Goal: Book appointment/travel/reservation

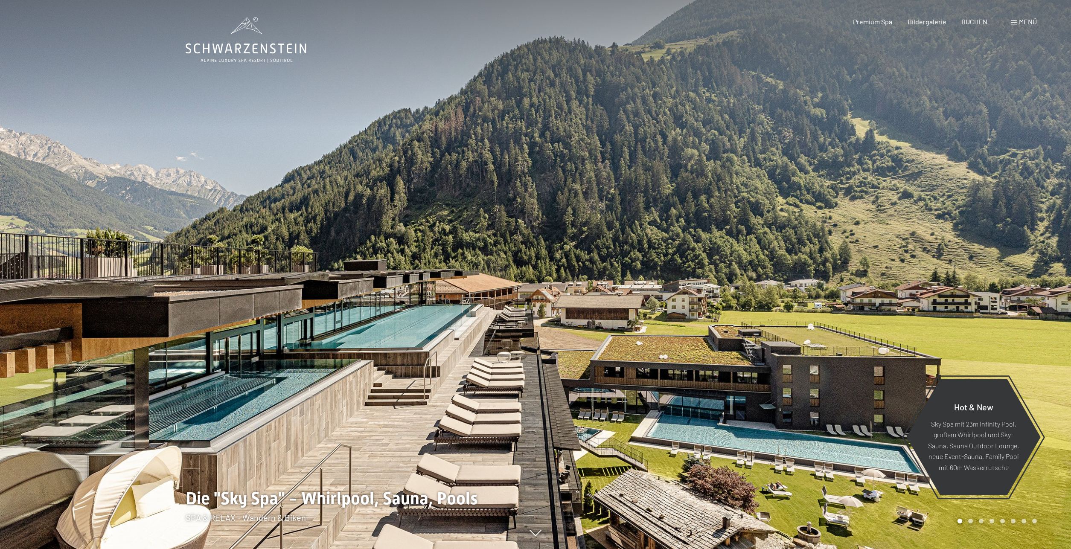
click at [1024, 23] on span "Menü" at bounding box center [1028, 21] width 18 height 8
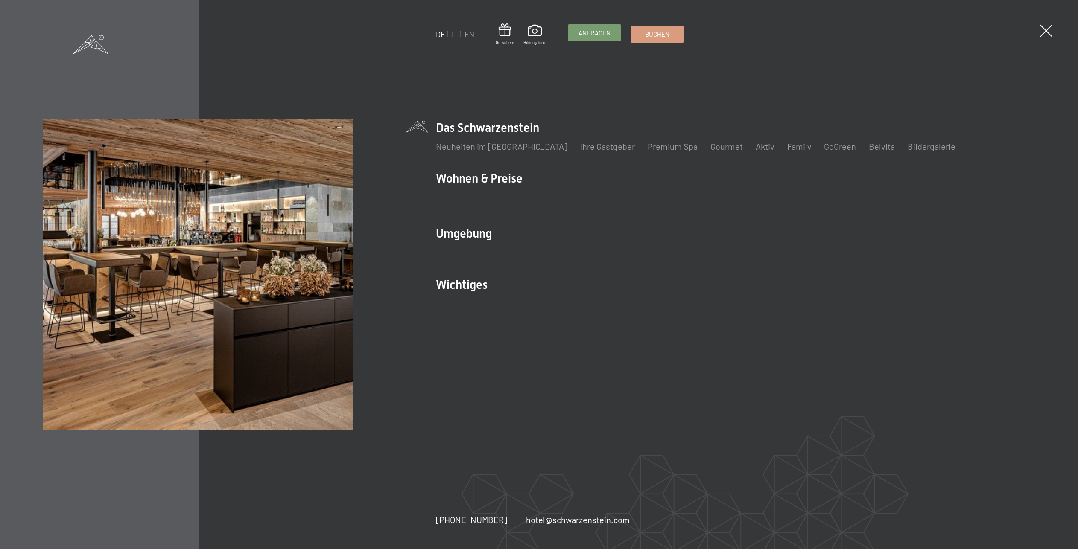
click at [595, 38] on link "Anfragen" at bounding box center [594, 33] width 52 height 16
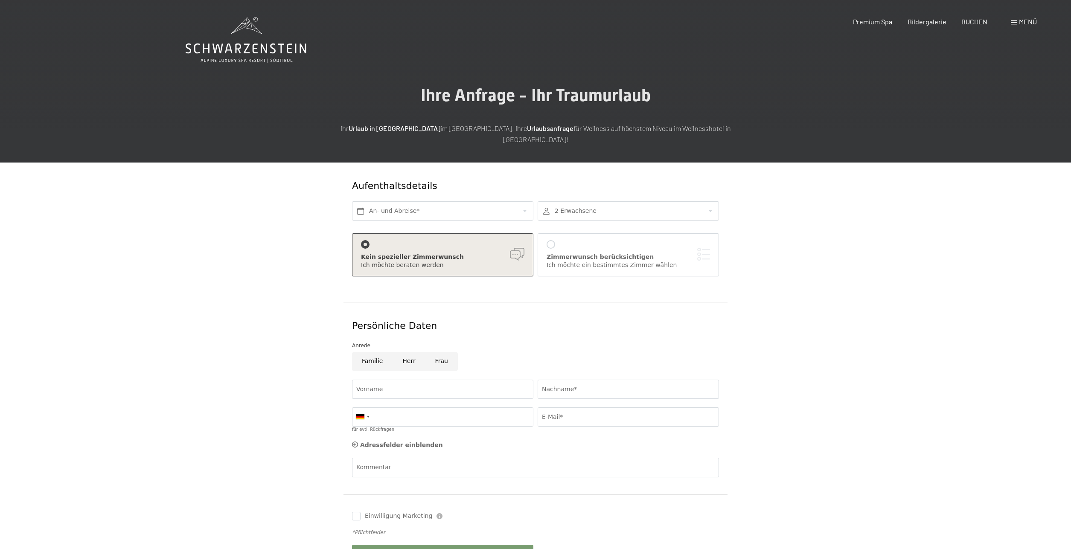
scroll to position [950, 0]
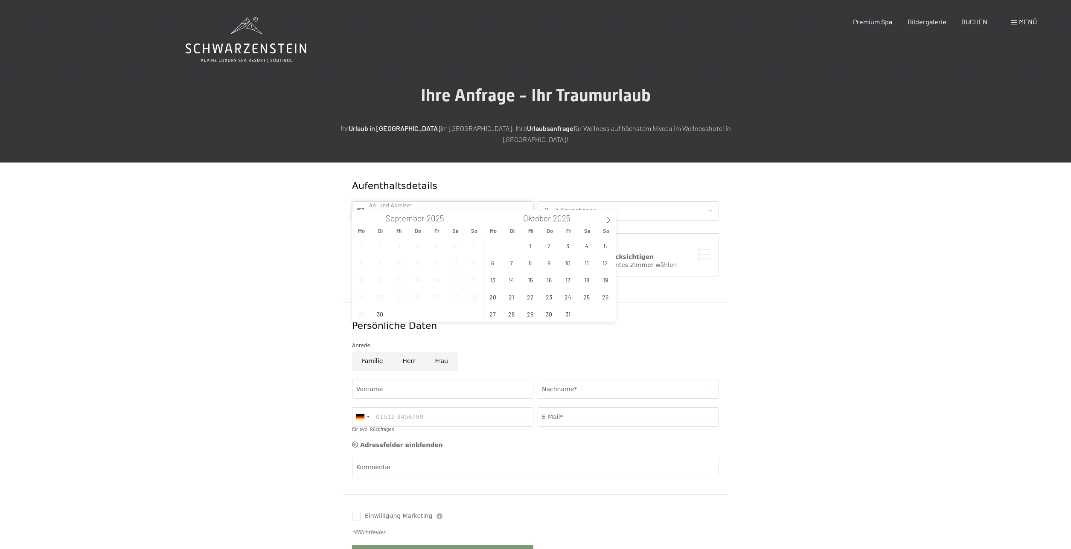
click at [427, 201] on input "text" at bounding box center [442, 210] width 181 height 19
click at [584, 265] on span "11" at bounding box center [586, 262] width 17 height 17
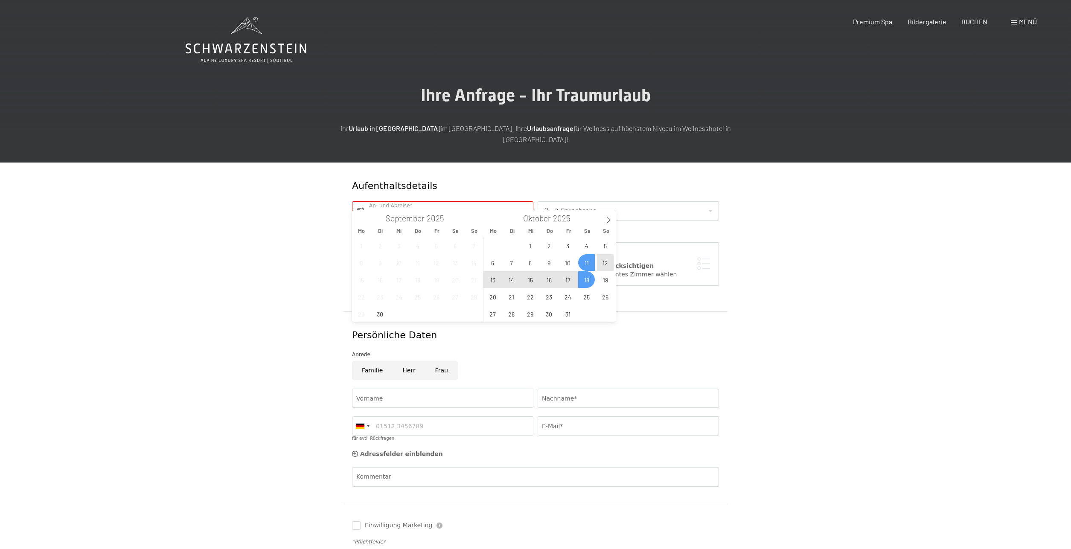
click at [589, 283] on span "18" at bounding box center [586, 279] width 17 height 17
type input "[DATE] - [DATE]"
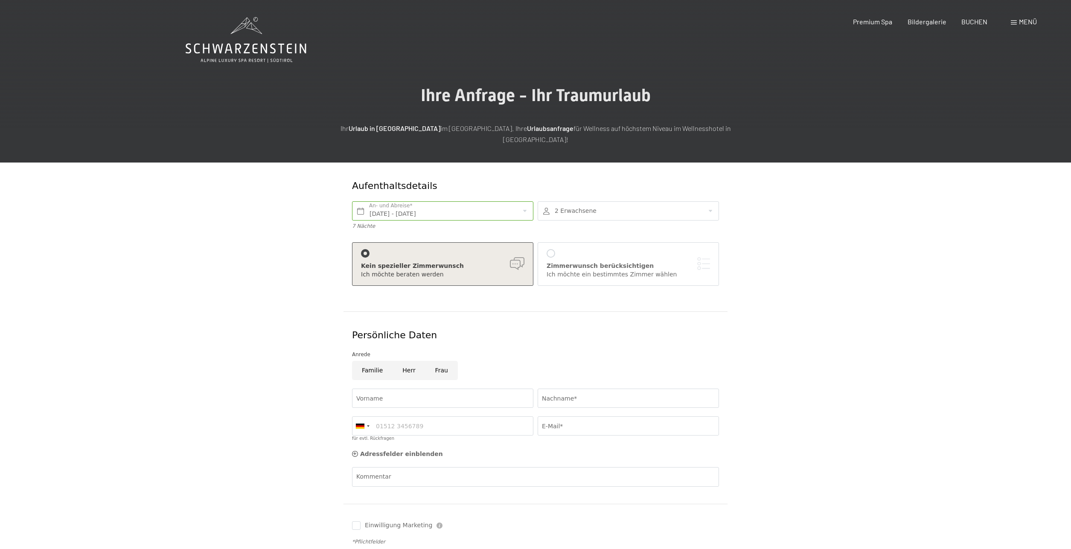
click at [850, 287] on div "Aufenthaltsdetails [DATE] - [DATE] An- und Abreise* 7 Nächte 2 Erwachsene 2 Erw…" at bounding box center [536, 377] width 647 height 428
click at [547, 249] on div at bounding box center [551, 253] width 9 height 9
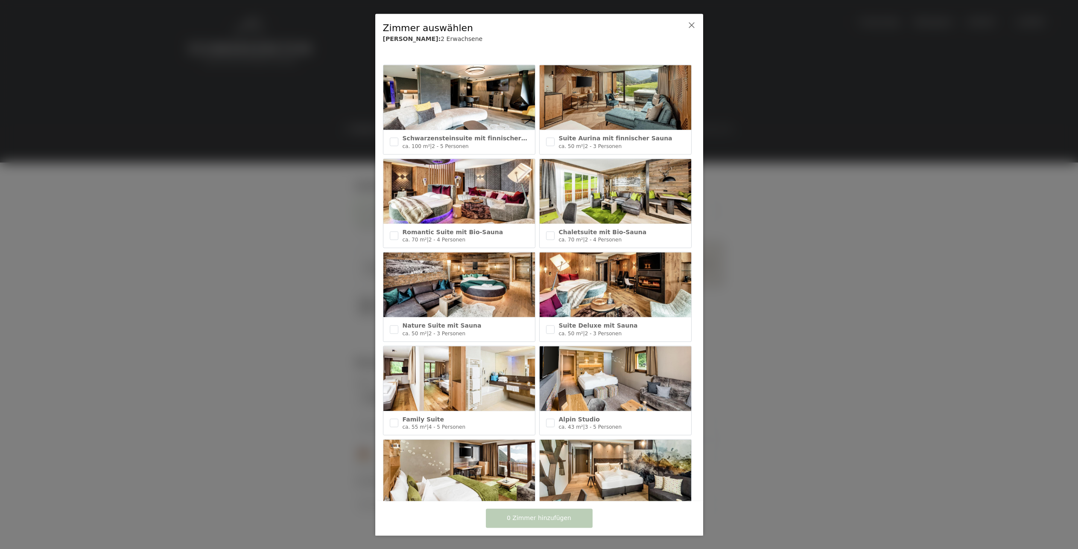
click at [387, 141] on div "Schwarzensteinsuite mit finnischer Sauna ca. 100 m² | 2 - 5 Personen" at bounding box center [459, 142] width 152 height 24
checkbox input "true"
click at [565, 515] on span "1 Zimmer hinzufügen" at bounding box center [539, 518] width 64 height 9
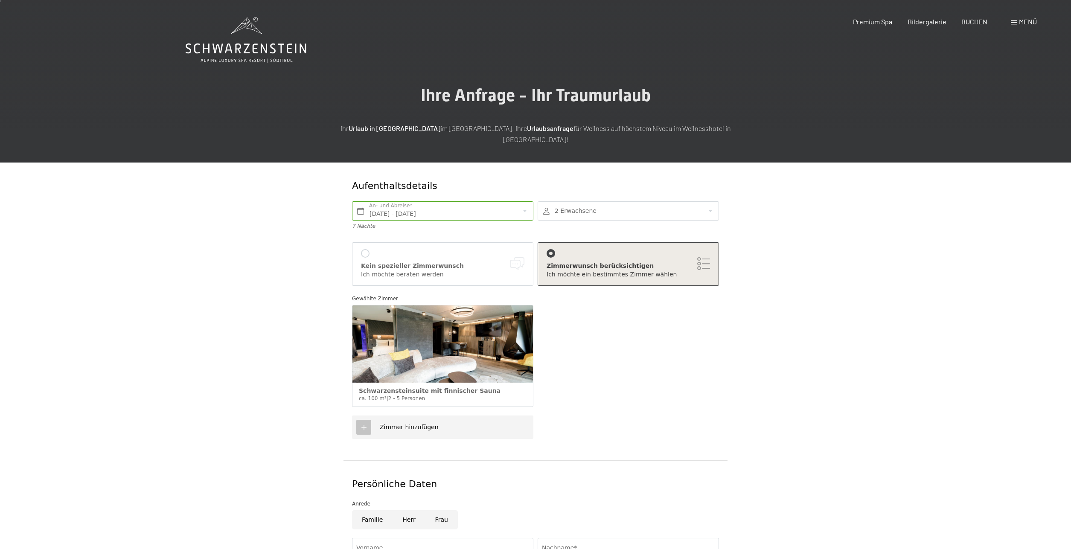
scroll to position [51, 0]
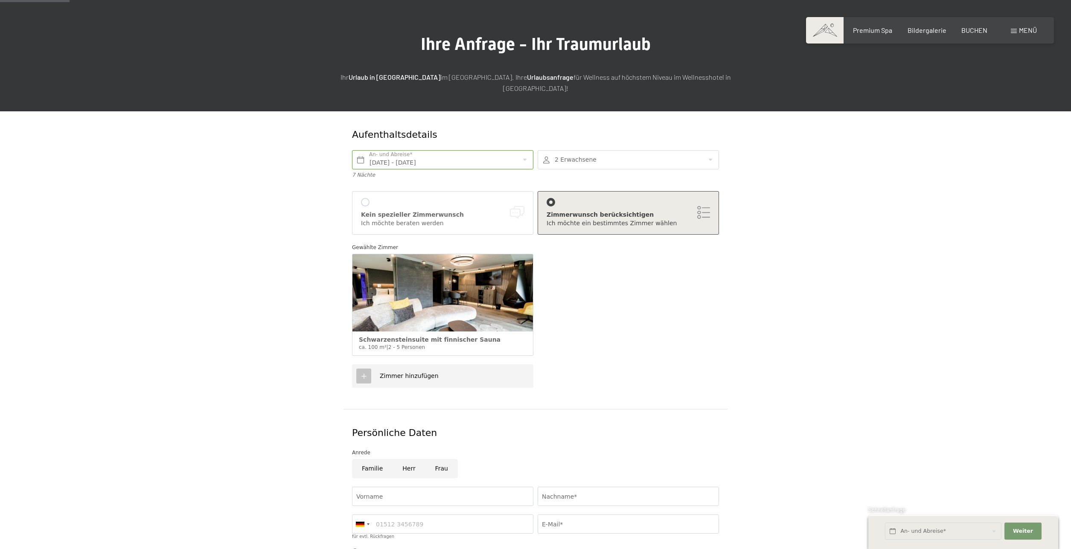
click at [457, 368] on div "Zimmer hinzufügen" at bounding box center [442, 376] width 181 height 23
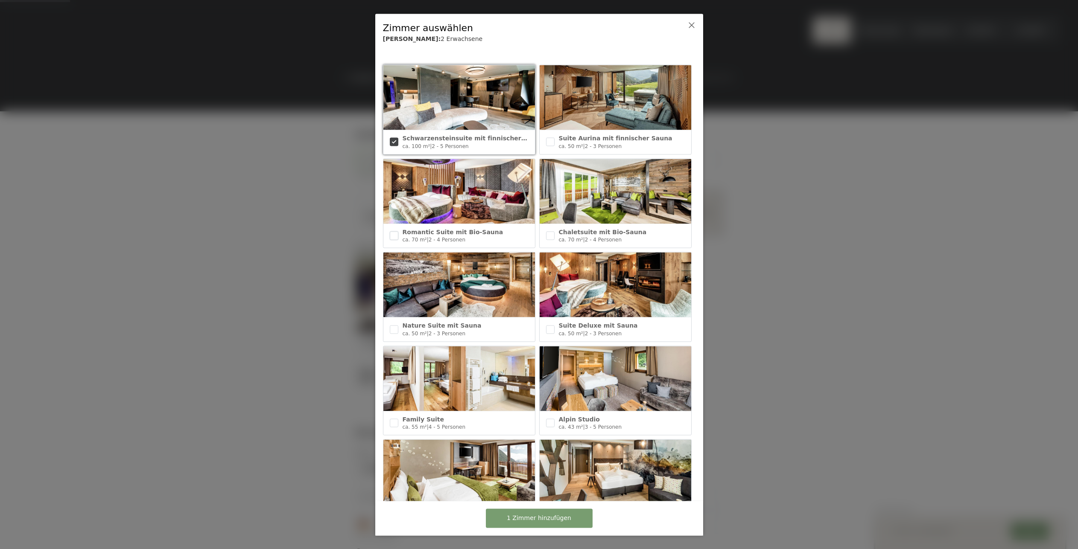
click at [390, 234] on input "checkbox" at bounding box center [394, 235] width 9 height 9
checkbox input "true"
click at [528, 513] on button "2 Zimmer hinzufügen" at bounding box center [539, 518] width 107 height 19
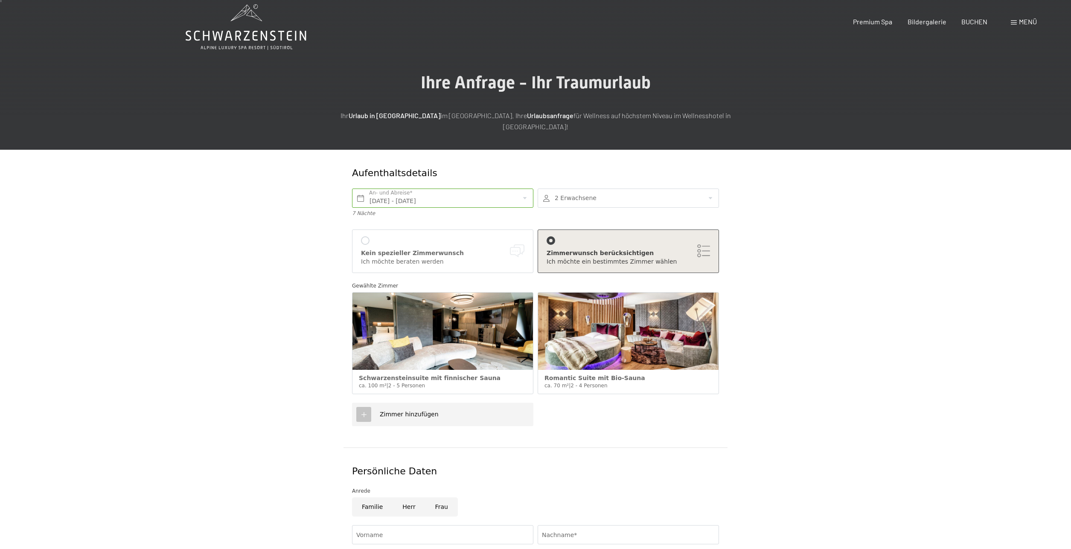
scroll to position [0, 0]
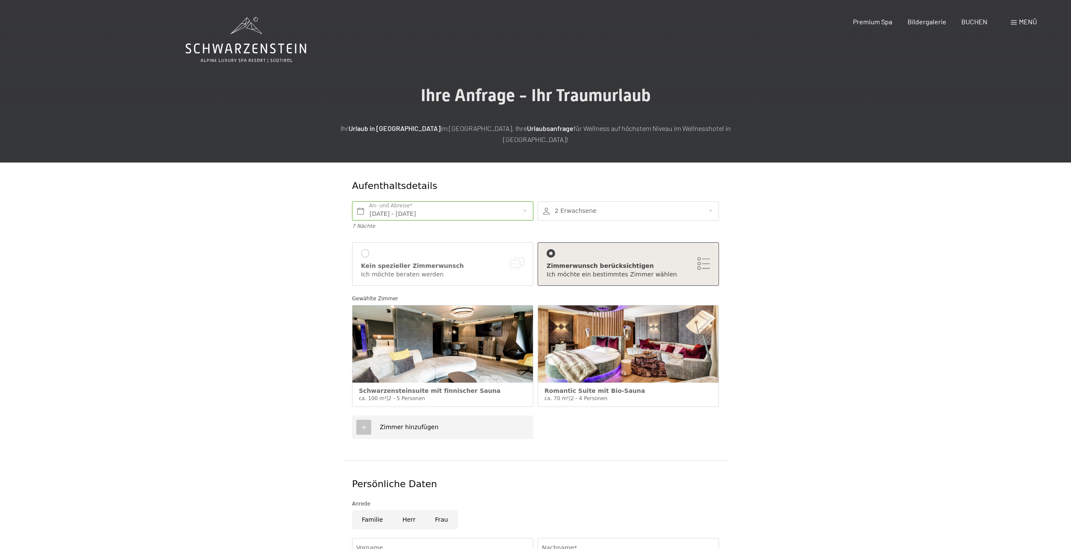
click at [363, 249] on div at bounding box center [365, 253] width 9 height 9
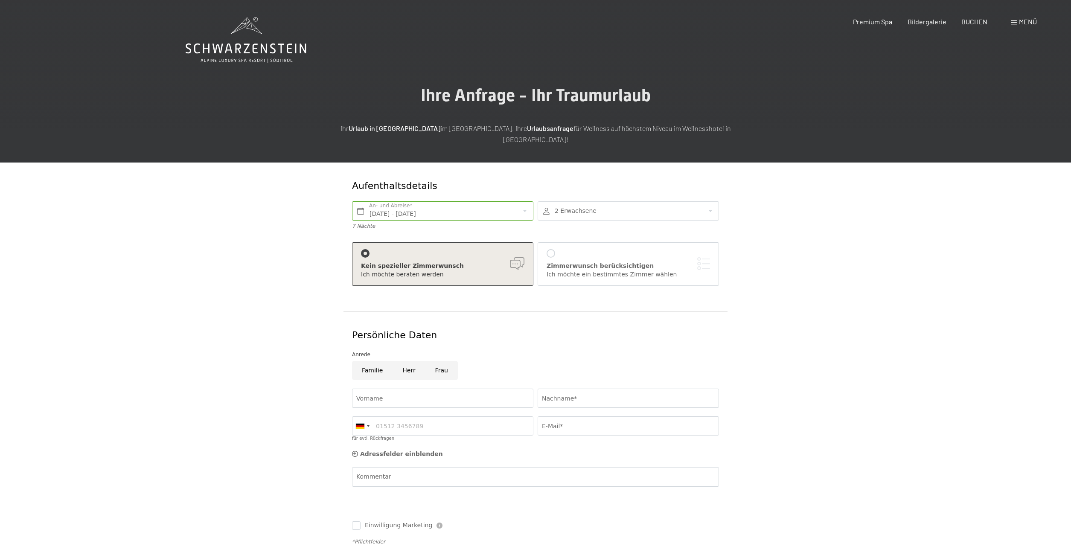
click at [590, 271] on div "Ich möchte ein bestimmtes Zimmer wählen" at bounding box center [628, 275] width 163 height 9
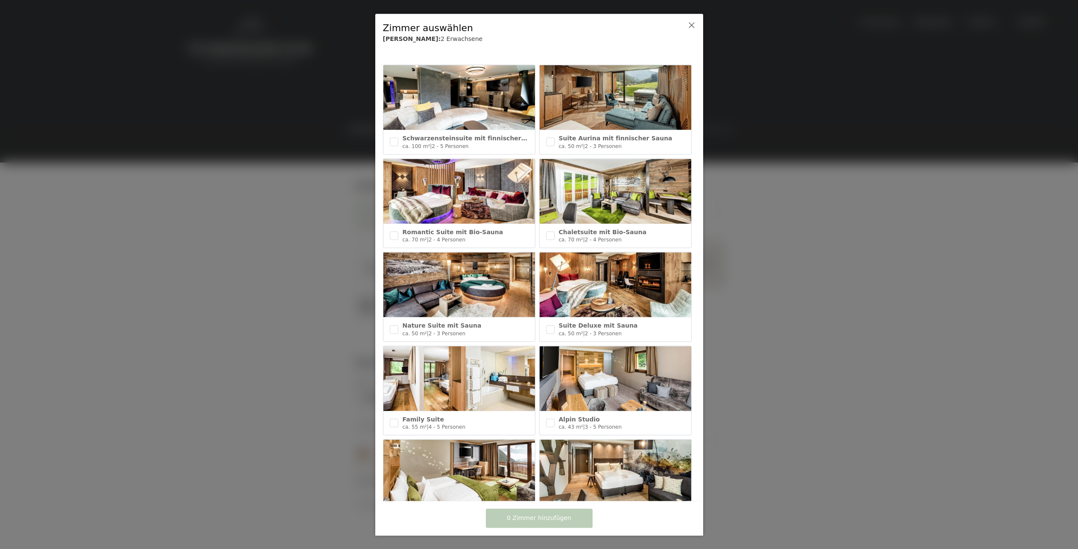
click at [586, 330] on span "2 - 3 Personen" at bounding box center [603, 333] width 37 height 6
checkbox input "true"
click at [574, 416] on span "Alpin Studio" at bounding box center [579, 419] width 41 height 7
checkbox input "true"
click at [566, 516] on span "2 Zimmer hinzufügen" at bounding box center [539, 518] width 64 height 9
